Goal: Understand process/instructions: Learn how to perform a task or action

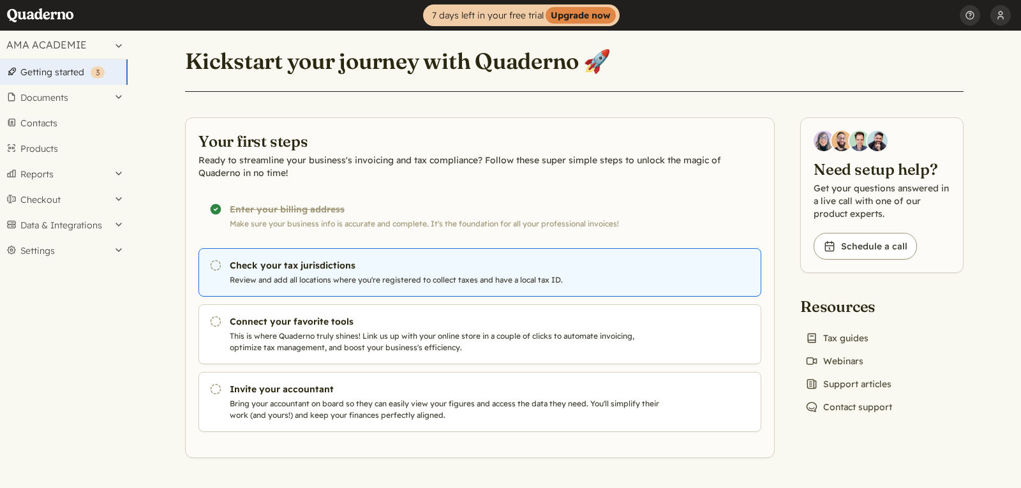
click at [326, 267] on h3 "Check your tax jurisdictions" at bounding box center [447, 265] width 435 height 13
click at [283, 282] on p "Review and add all locations where you're registered to collect taxes and have …" at bounding box center [447, 279] width 435 height 11
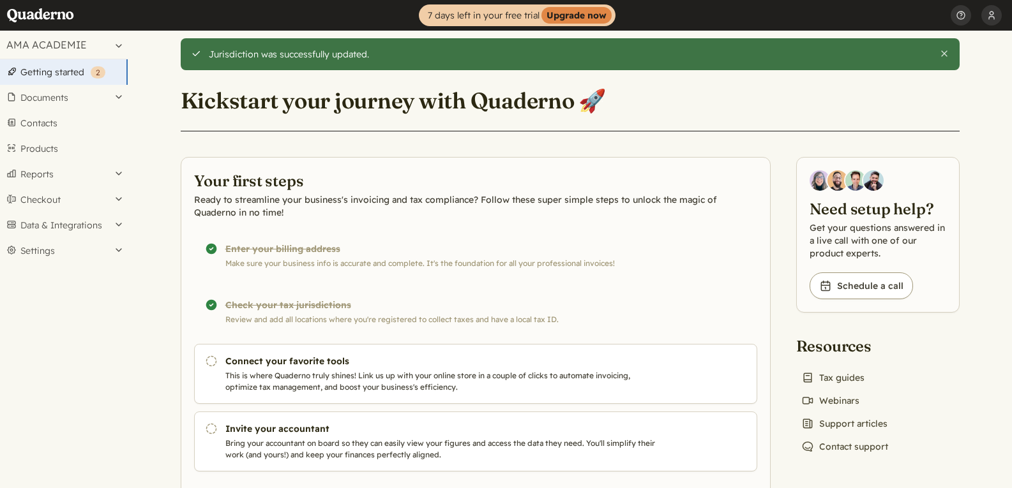
click at [283, 314] on div "Completed! Check your tax jurisdictions Review and add all locations where you'…" at bounding box center [475, 312] width 563 height 49
click at [107, 255] on button "Settings" at bounding box center [64, 251] width 128 height 26
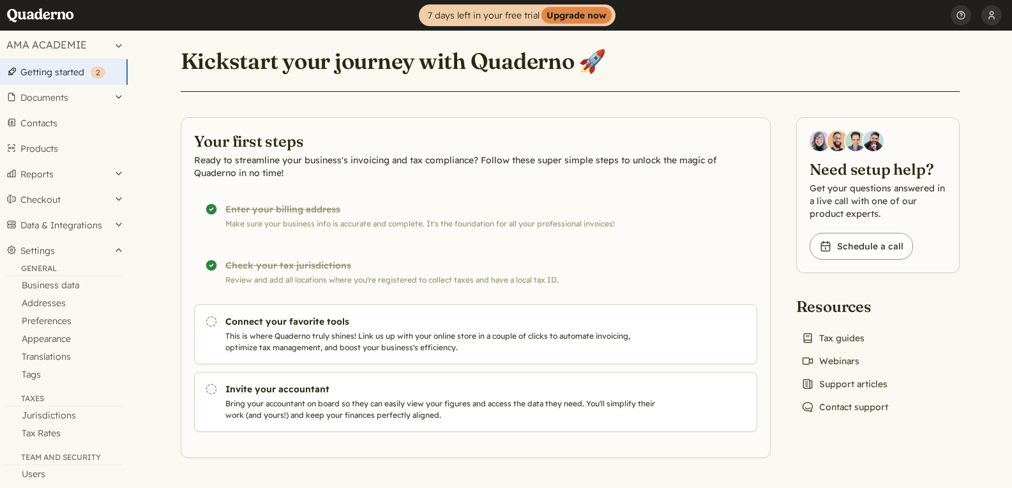
click at [303, 264] on div "Completed! Check your tax jurisdictions Review and add all locations where you'…" at bounding box center [475, 272] width 563 height 49
drag, startPoint x: 357, startPoint y: 274, endPoint x: 327, endPoint y: 275, distance: 30.0
click at [327, 275] on div "Completed! Check your tax jurisdictions Review and add all locations where you'…" at bounding box center [475, 272] width 563 height 49
click at [89, 230] on button "Data & Integrations" at bounding box center [64, 226] width 128 height 26
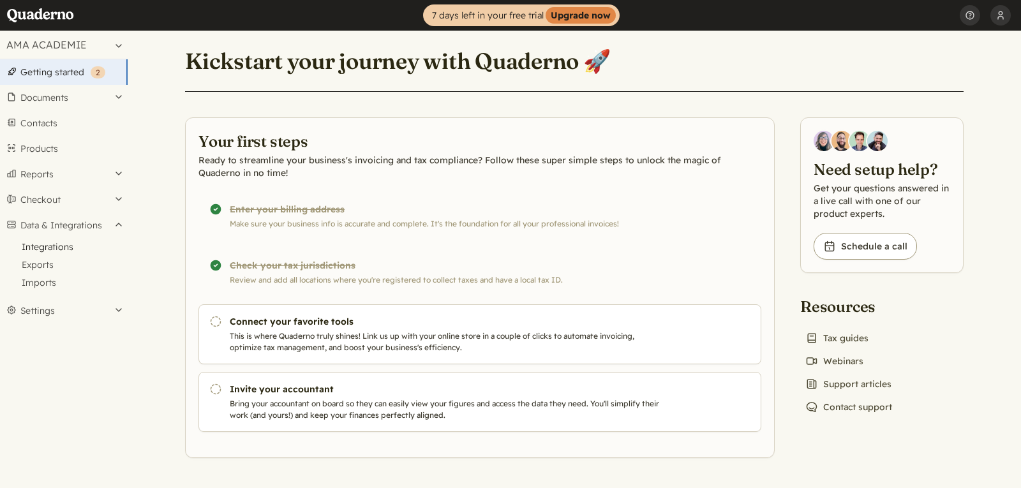
click at [71, 245] on link "Integrations" at bounding box center [64, 247] width 128 height 18
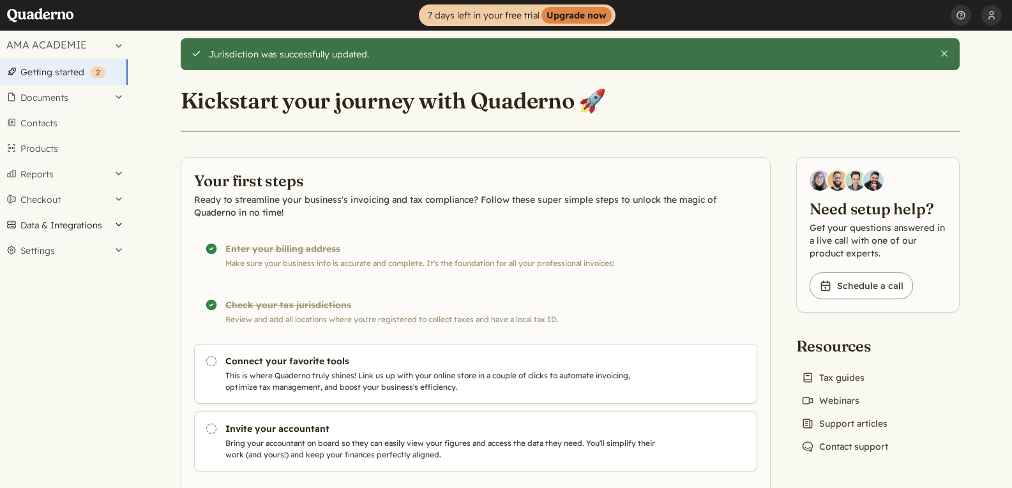
click at [84, 223] on button "Data & Integrations" at bounding box center [64, 226] width 128 height 26
click at [52, 251] on link "Integrations" at bounding box center [64, 247] width 128 height 18
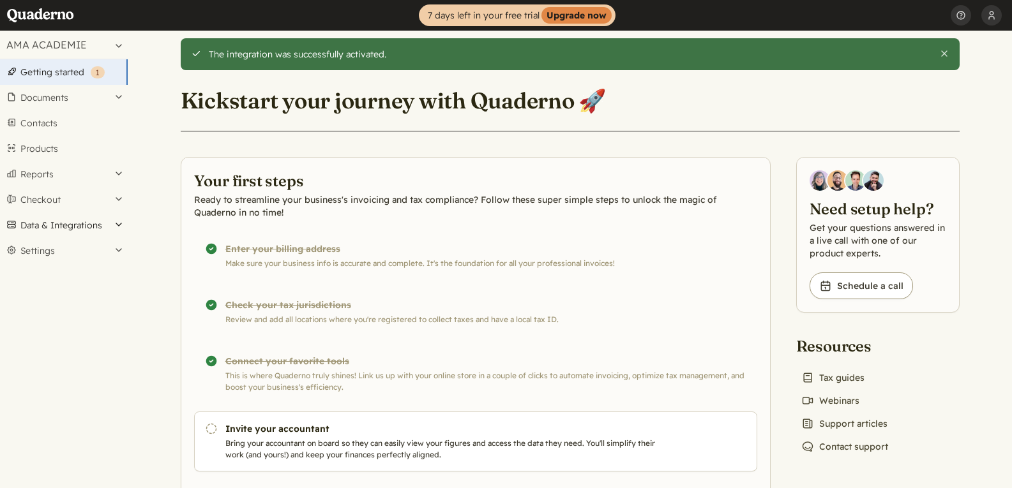
click at [77, 226] on button "Data & Integrations" at bounding box center [64, 226] width 128 height 26
click at [69, 248] on link "Integrations" at bounding box center [64, 247] width 128 height 18
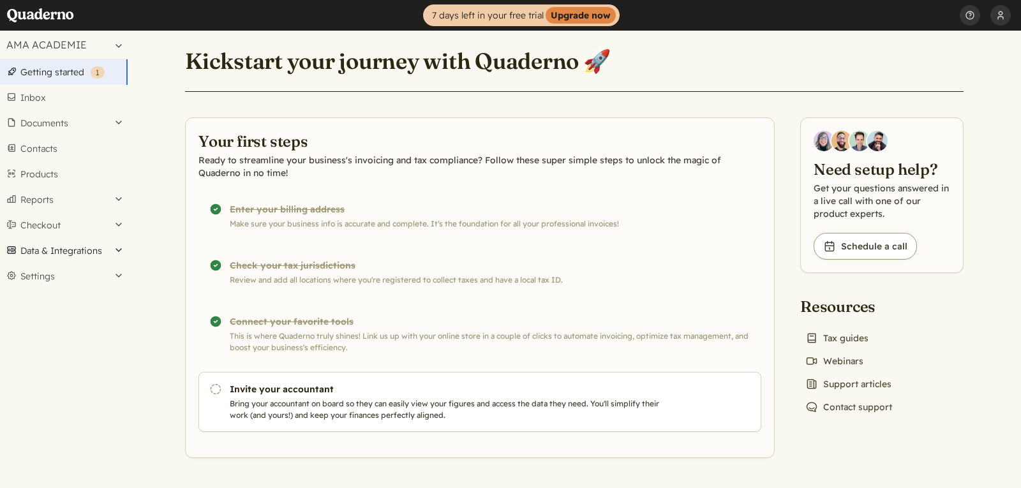
click at [69, 248] on button "Data & Integrations" at bounding box center [64, 251] width 128 height 26
click at [71, 273] on link "Integrations" at bounding box center [64, 273] width 128 height 18
